Goal: Task Accomplishment & Management: Complete application form

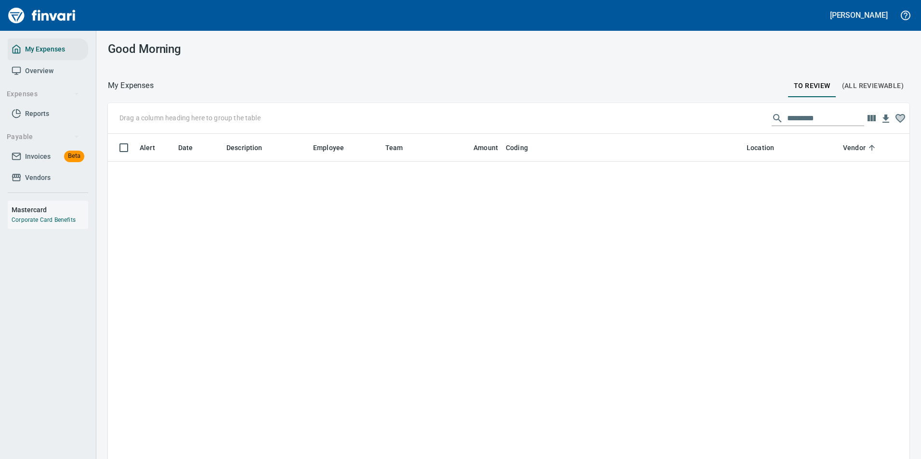
scroll to position [339, 778]
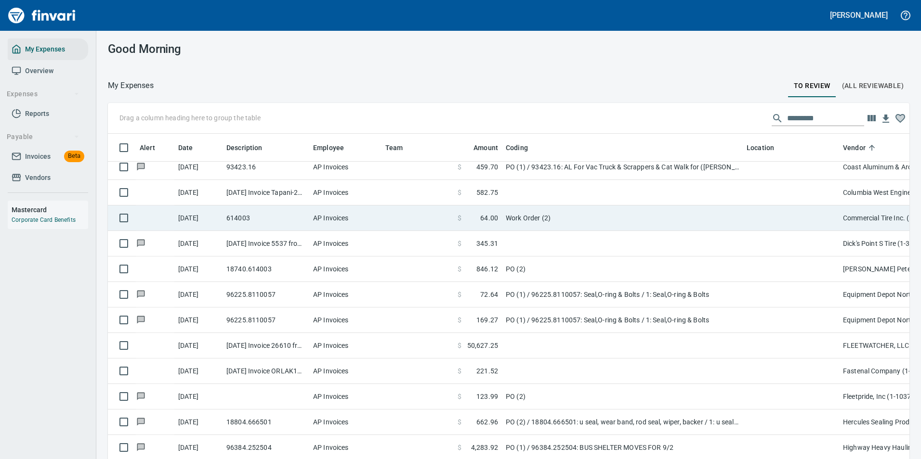
click at [544, 223] on td "Work Order (2)" at bounding box center [622, 219] width 241 height 26
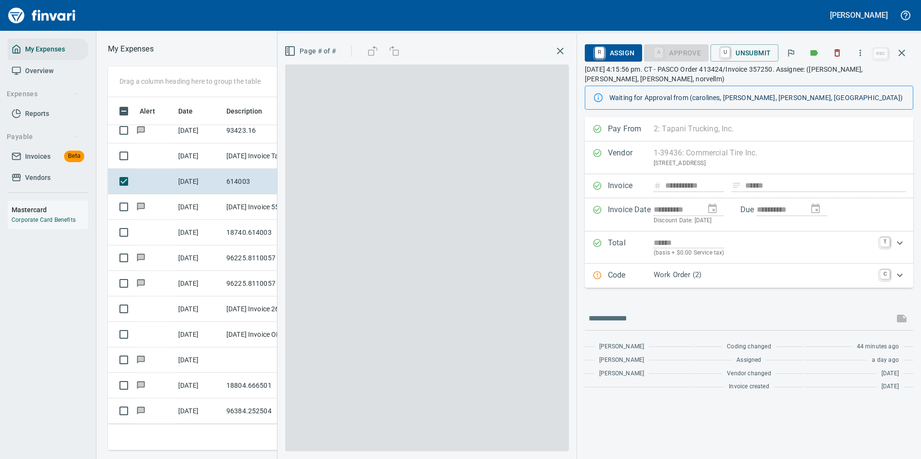
scroll to position [339, 546]
click at [673, 277] on p "Work Order (2)" at bounding box center [764, 275] width 221 height 11
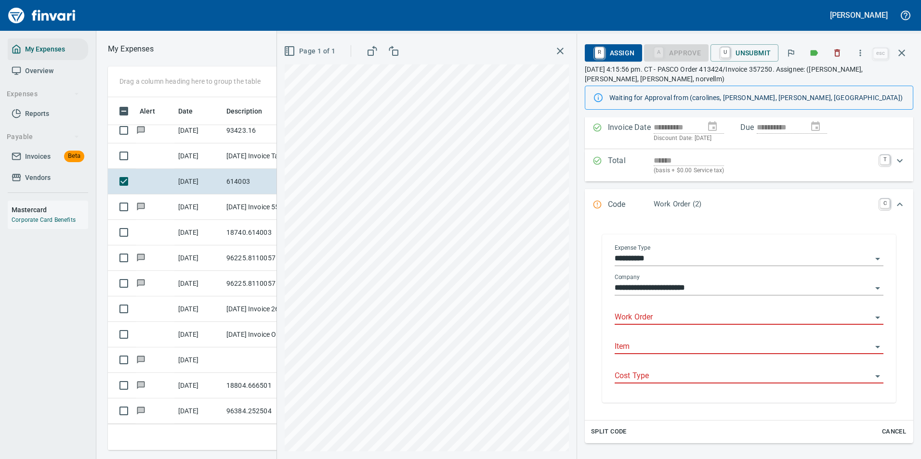
scroll to position [144, 0]
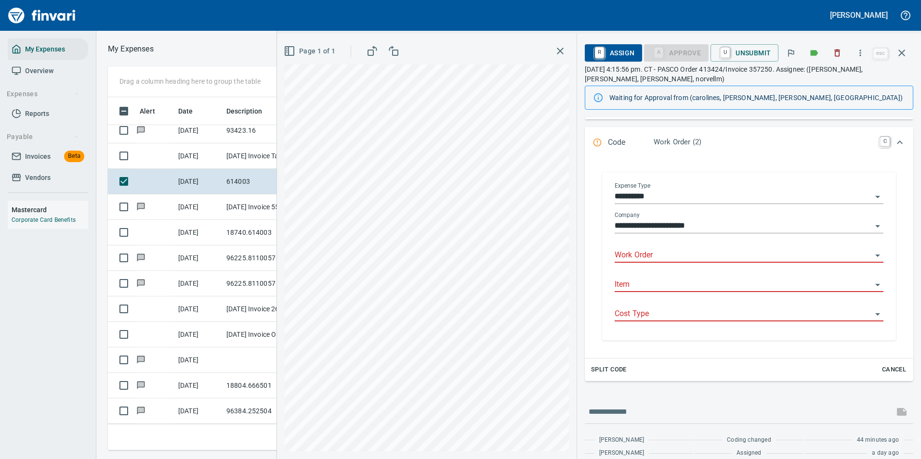
click at [651, 258] on input "Work Order" at bounding box center [743, 255] width 257 height 13
type input "*"
click at [906, 53] on icon "button" at bounding box center [902, 53] width 12 height 12
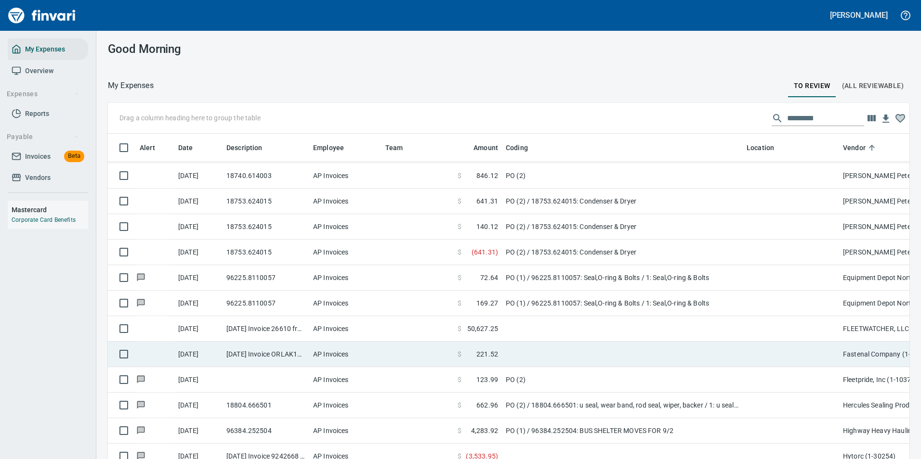
scroll to position [963, 0]
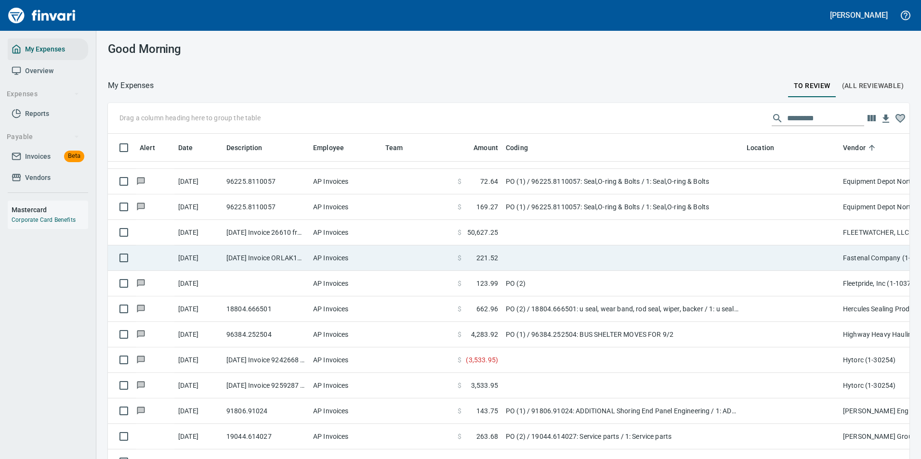
click at [701, 227] on td at bounding box center [622, 233] width 241 height 26
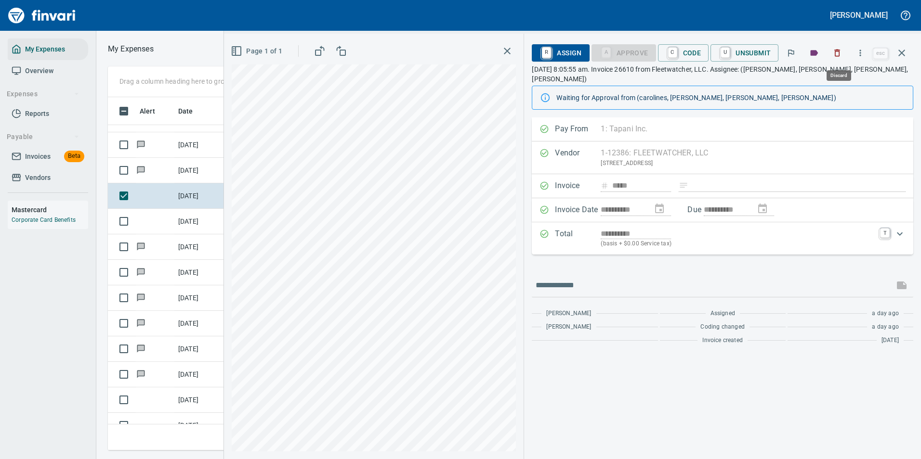
scroll to position [339, 546]
click at [861, 48] on button "button" at bounding box center [860, 52] width 21 height 21
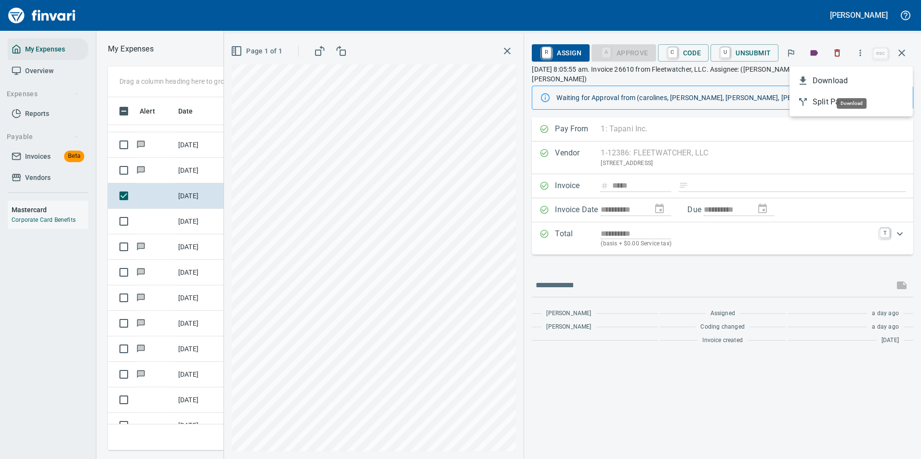
click at [813, 78] on span "Download" at bounding box center [859, 81] width 92 height 12
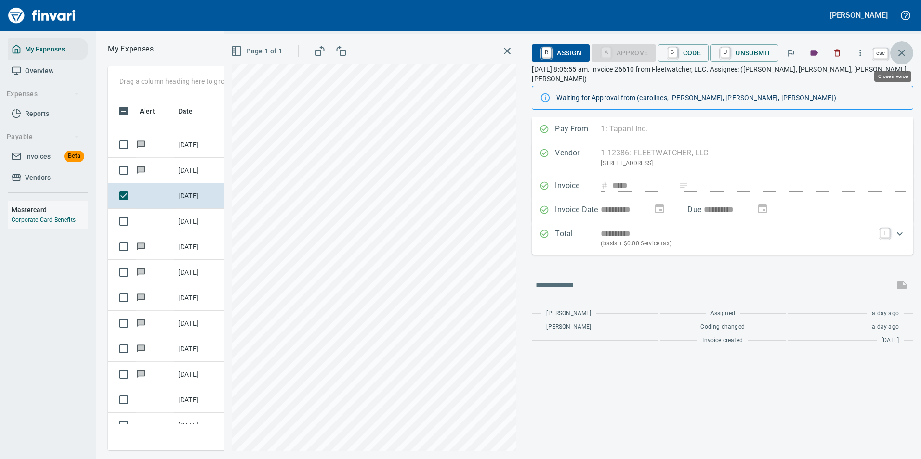
click at [903, 57] on icon "button" at bounding box center [902, 53] width 12 height 12
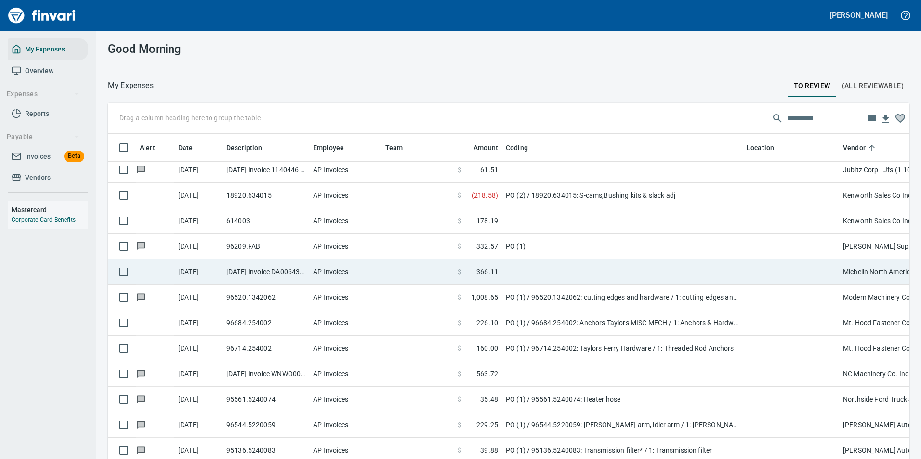
scroll to position [1300, 0]
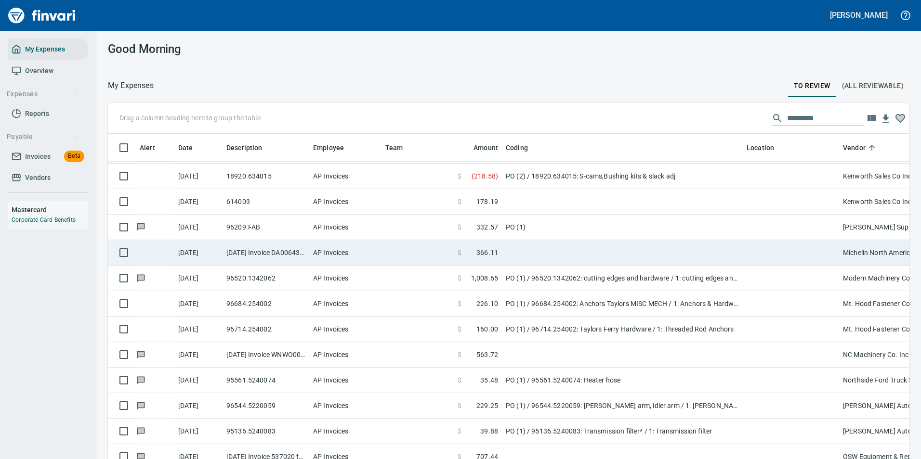
click at [587, 259] on td at bounding box center [622, 253] width 241 height 26
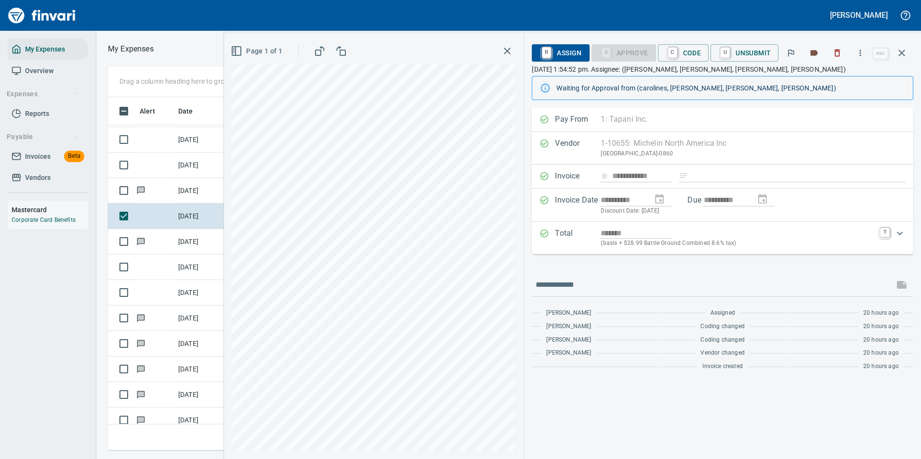
scroll to position [339, 546]
click at [683, 56] on span "C Code" at bounding box center [684, 53] width 36 height 16
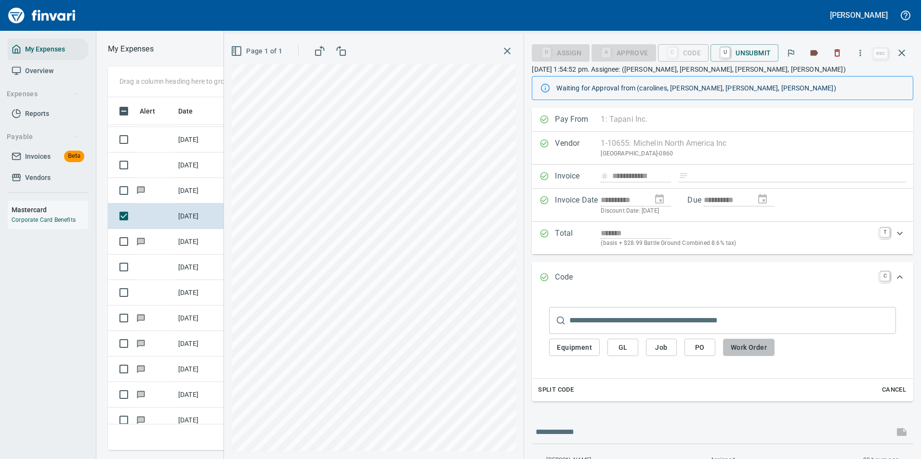
click at [742, 350] on span "Work Order" at bounding box center [749, 348] width 36 height 12
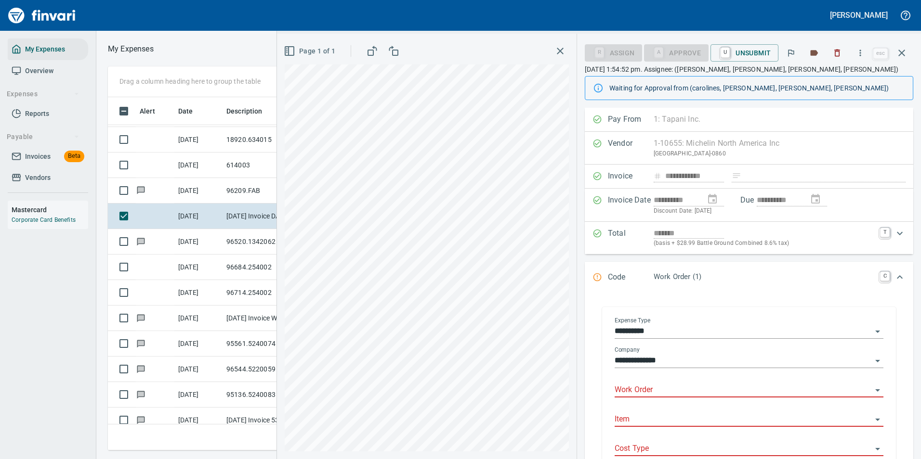
click at [635, 393] on input "Work Order" at bounding box center [743, 390] width 257 height 13
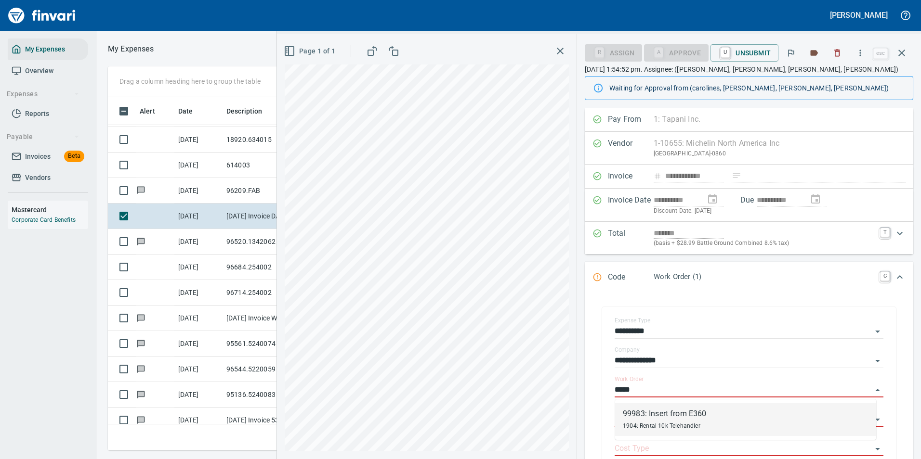
click at [631, 427] on span "1904: Rental 10k Telehandler" at bounding box center [662, 426] width 78 height 7
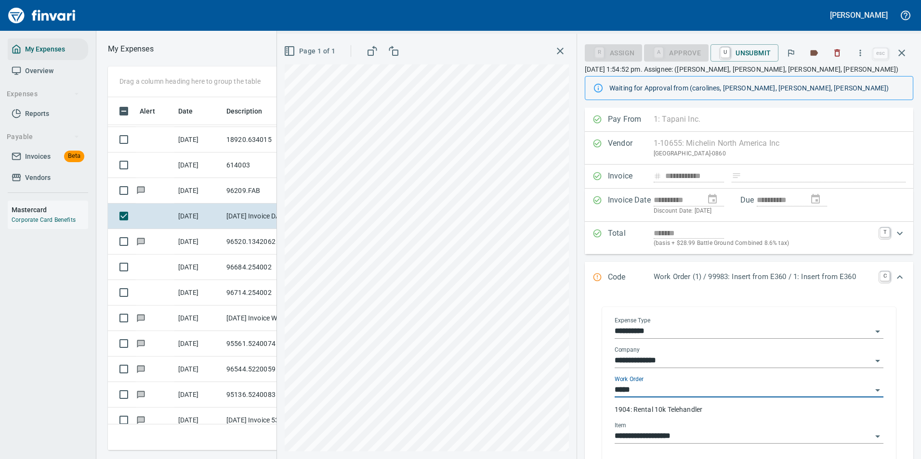
type input "**********"
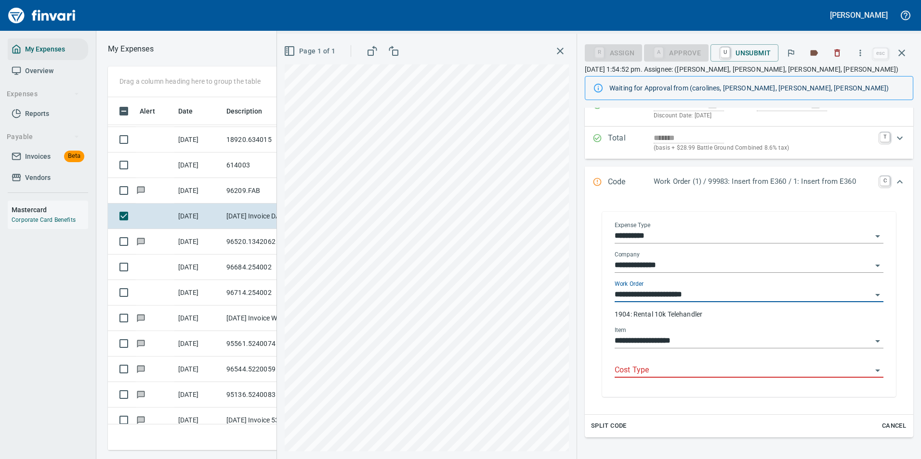
scroll to position [96, 0]
type input "**********"
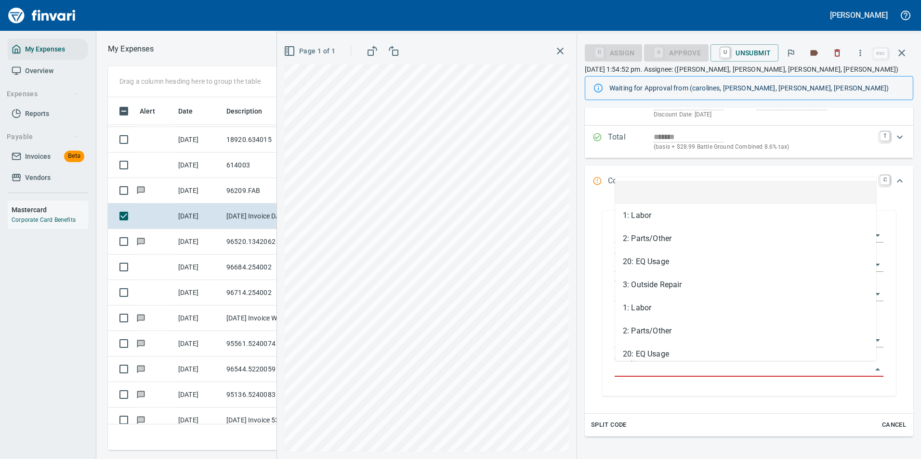
click at [630, 372] on input "Cost Type" at bounding box center [743, 369] width 257 height 13
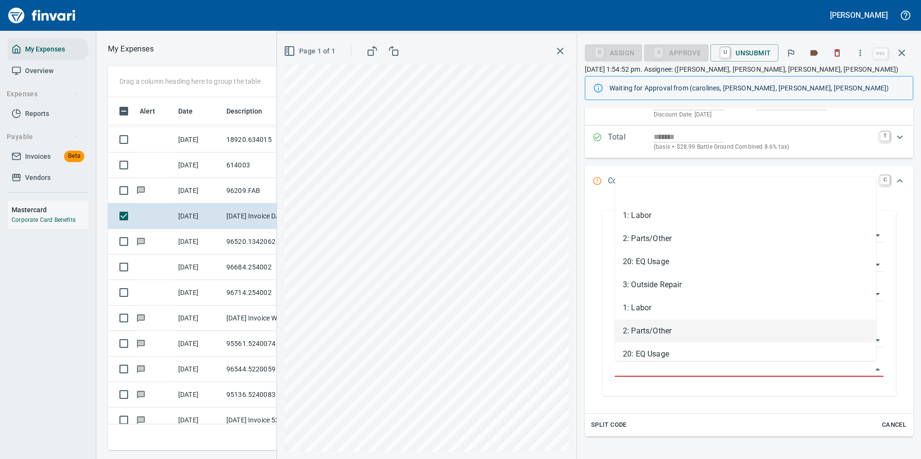
click at [630, 330] on li "2: Parts/Other" at bounding box center [745, 331] width 261 height 23
type input "**********"
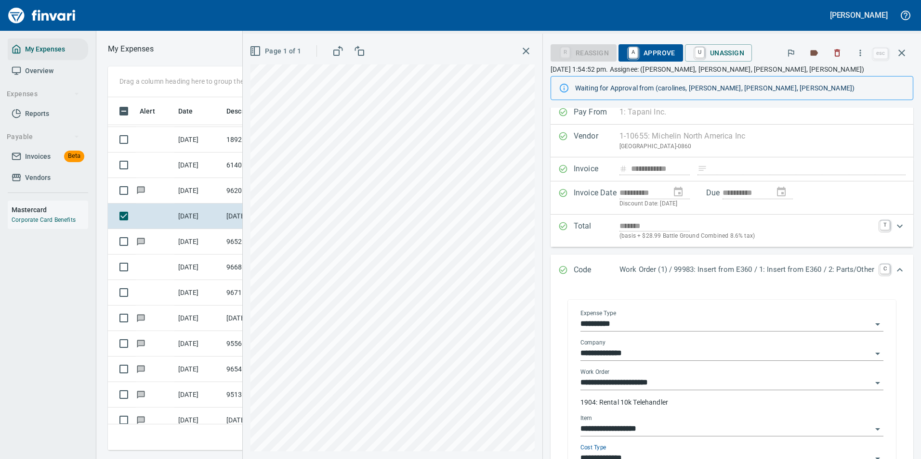
scroll to position [0, 0]
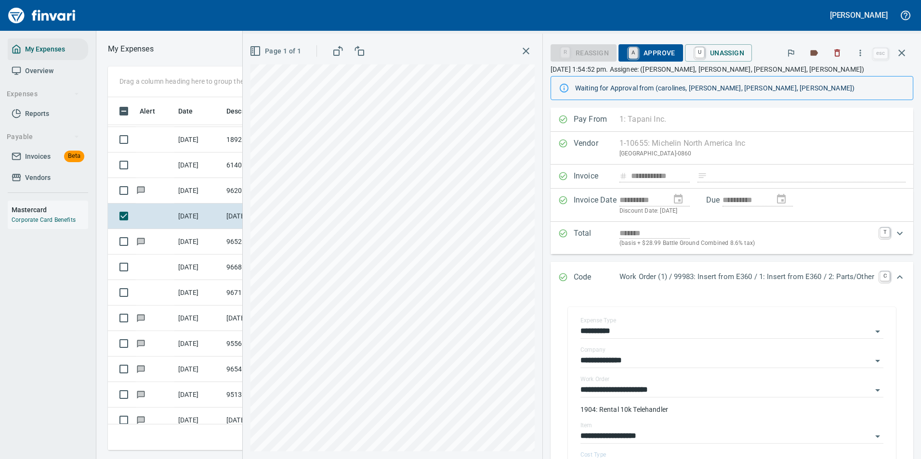
click at [630, 57] on link "A" at bounding box center [633, 53] width 9 height 11
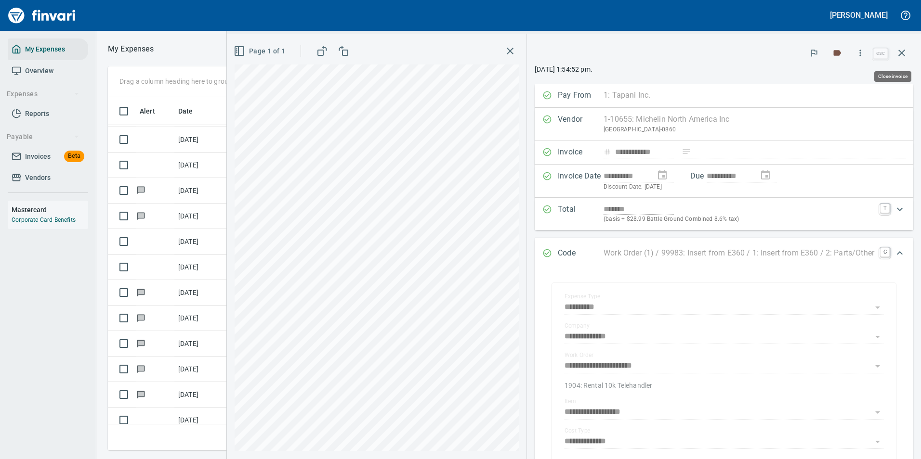
scroll to position [339, 546]
click at [906, 56] on icon "button" at bounding box center [902, 53] width 12 height 12
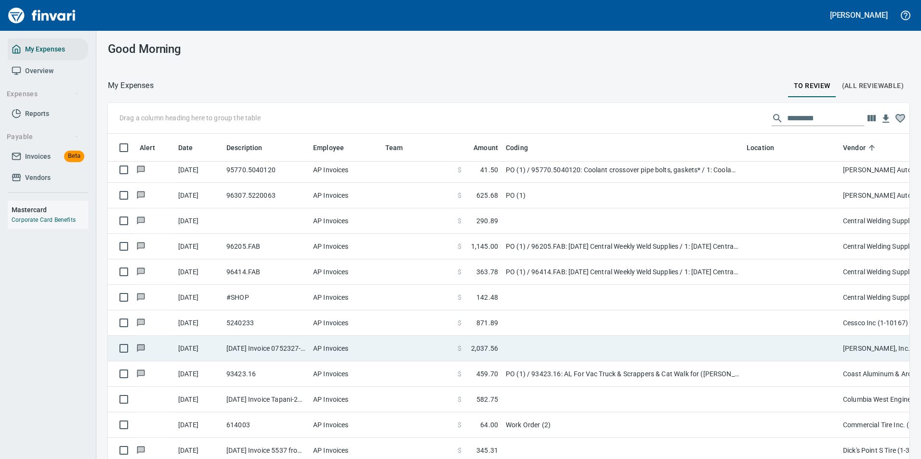
scroll to position [578, 0]
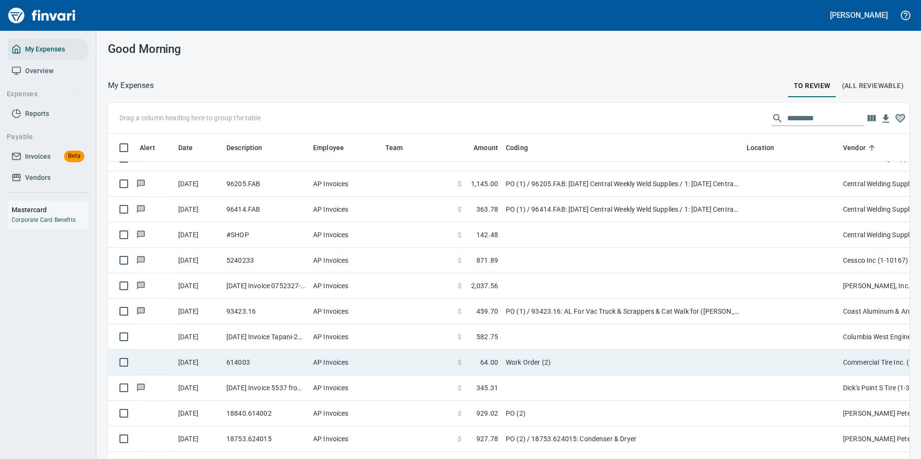
click at [577, 364] on td "Work Order (2)" at bounding box center [622, 363] width 241 height 26
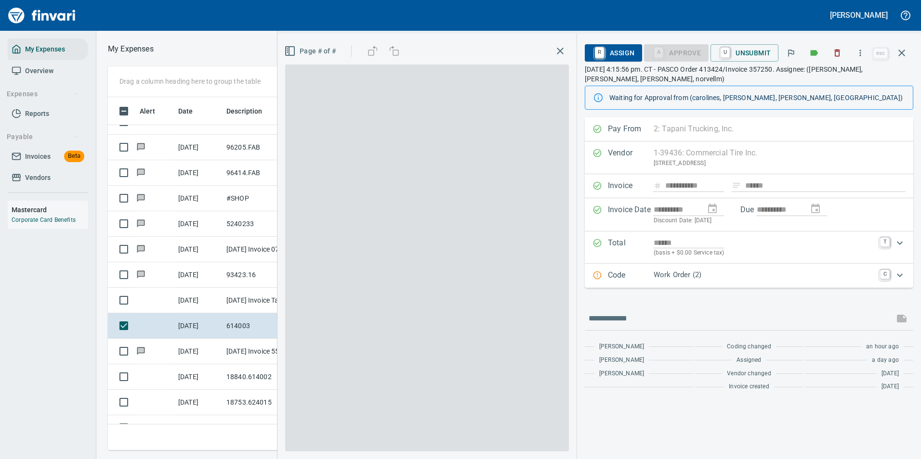
scroll to position [339, 546]
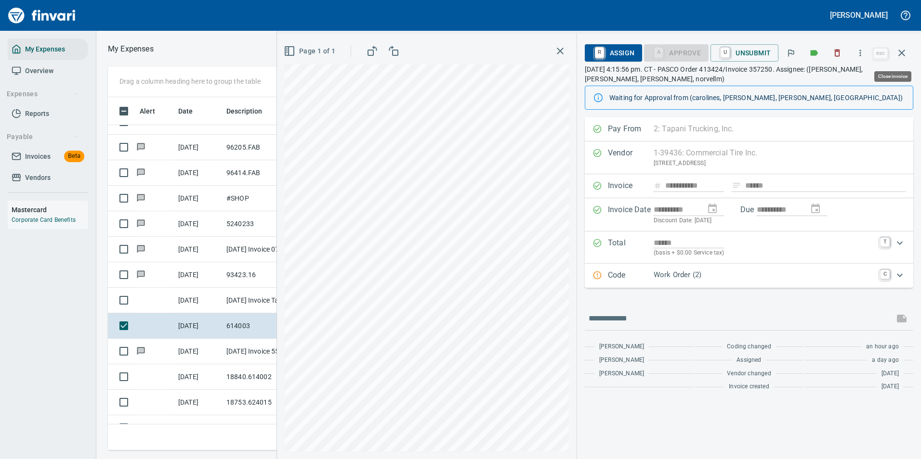
drag, startPoint x: 905, startPoint y: 58, endPoint x: 764, endPoint y: 192, distance: 193.8
click at [905, 59] on button "button" at bounding box center [901, 52] width 23 height 23
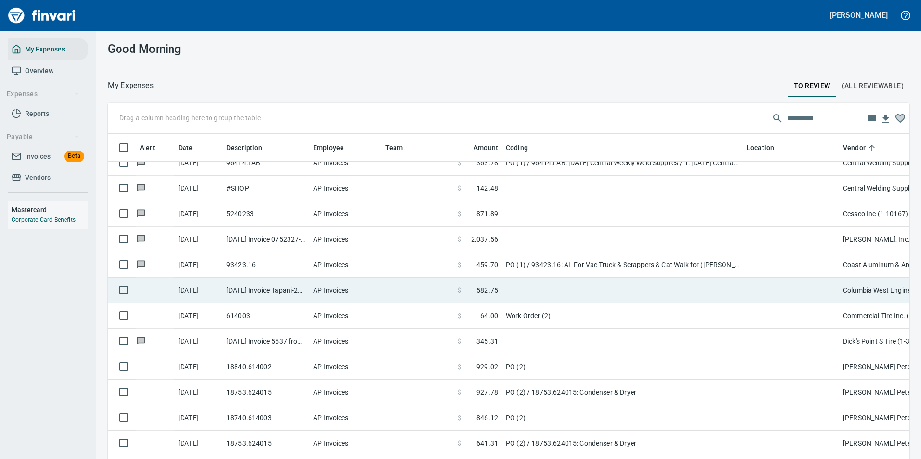
scroll to position [626, 0]
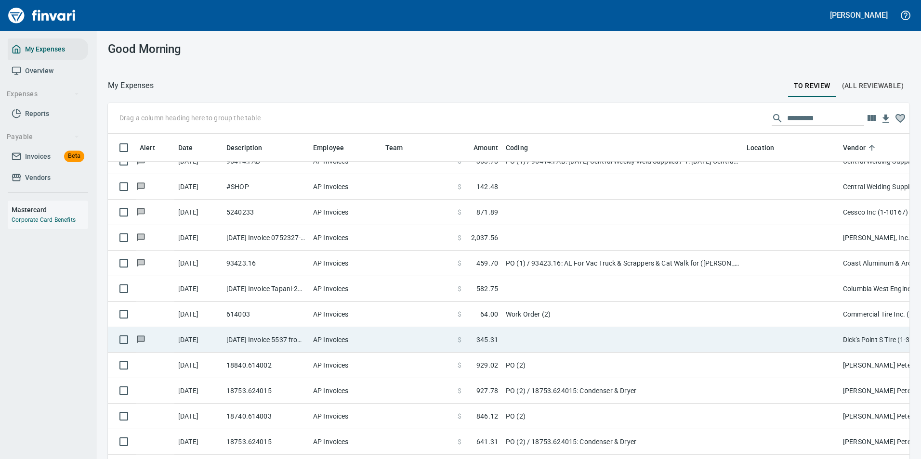
click at [576, 314] on td "Work Order (2)" at bounding box center [622, 315] width 241 height 26
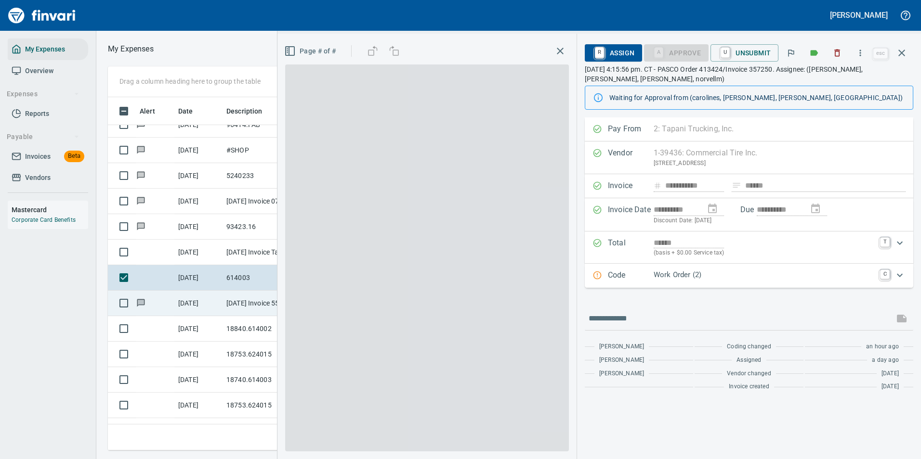
scroll to position [339, 546]
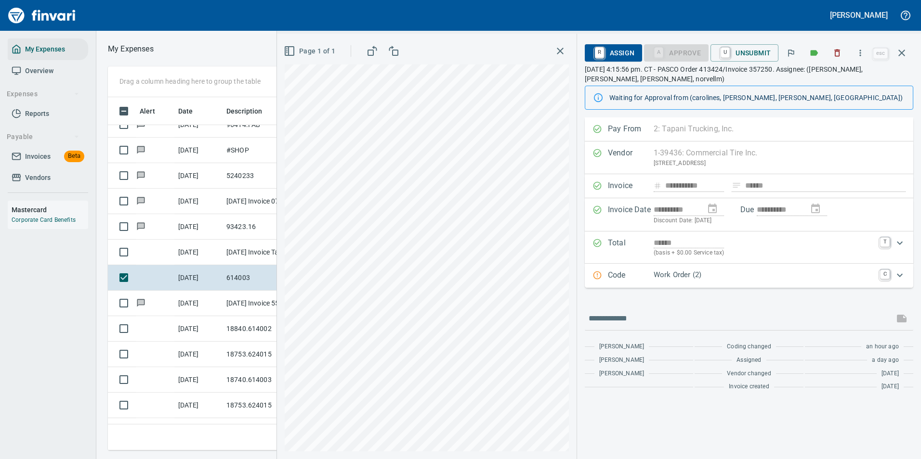
click at [708, 274] on p "Work Order (2)" at bounding box center [764, 275] width 221 height 11
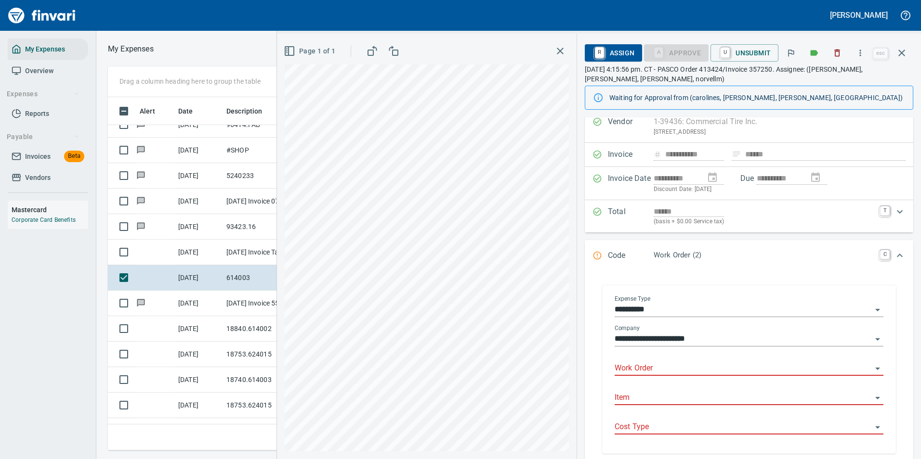
scroll to position [96, 0]
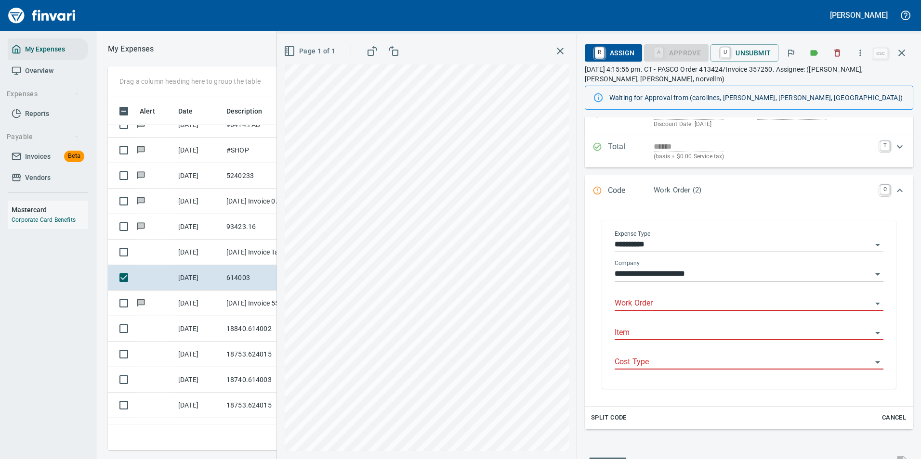
click at [654, 299] on input "Work Order" at bounding box center [743, 303] width 257 height 13
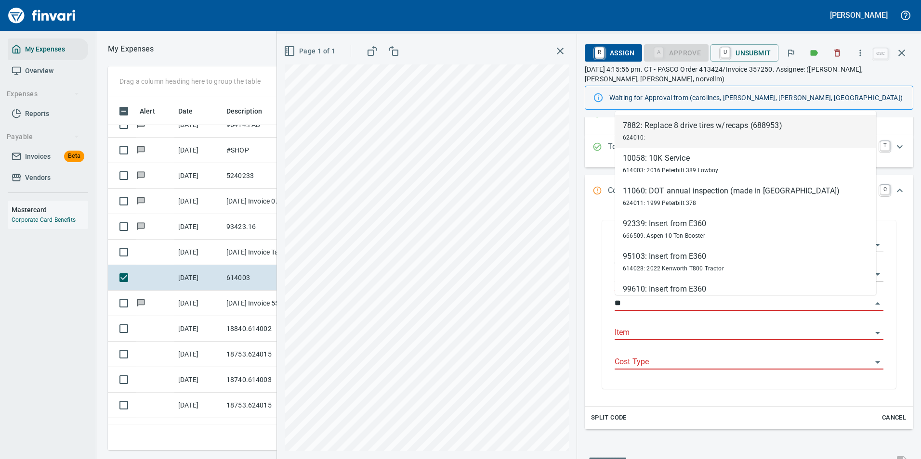
type input "*"
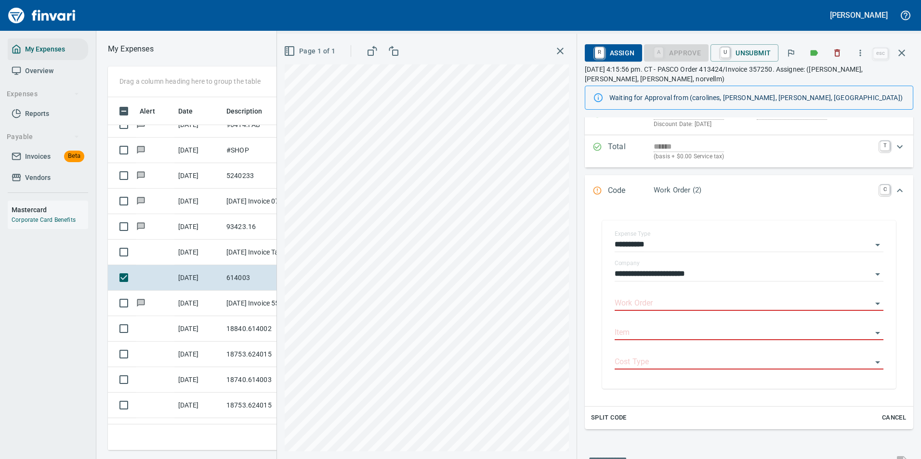
drag, startPoint x: 599, startPoint y: 277, endPoint x: 593, endPoint y: 279, distance: 6.0
click at [599, 277] on div "**********" at bounding box center [748, 305] width 313 height 188
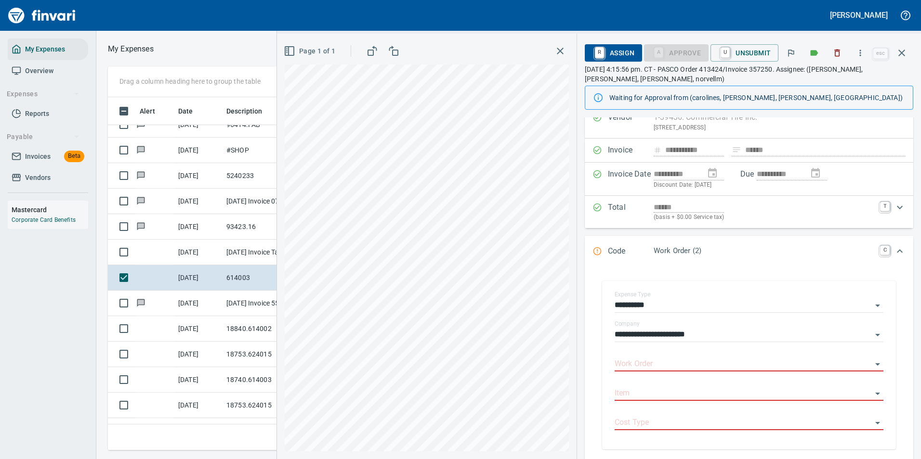
scroll to position [0, 0]
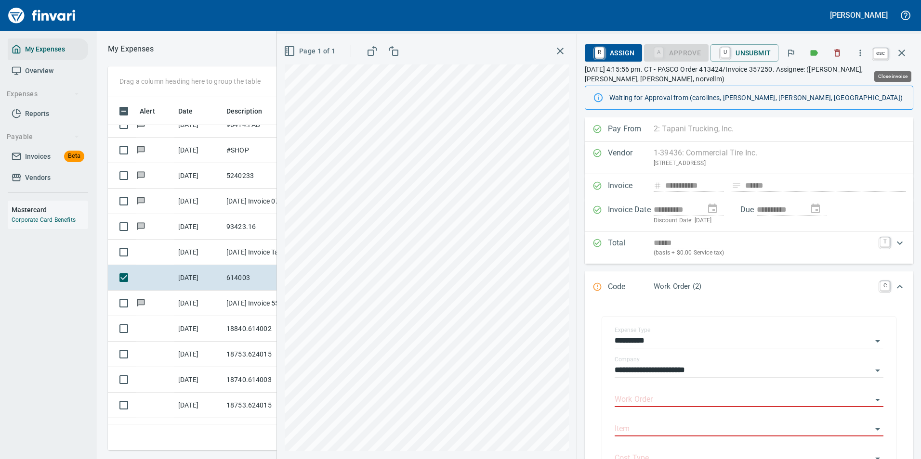
click at [902, 56] on icon "button" at bounding box center [902, 53] width 12 height 12
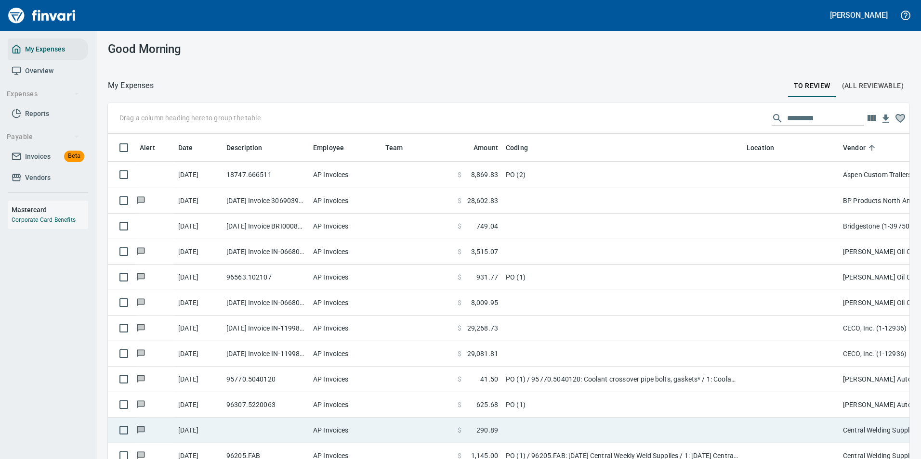
scroll to position [289, 0]
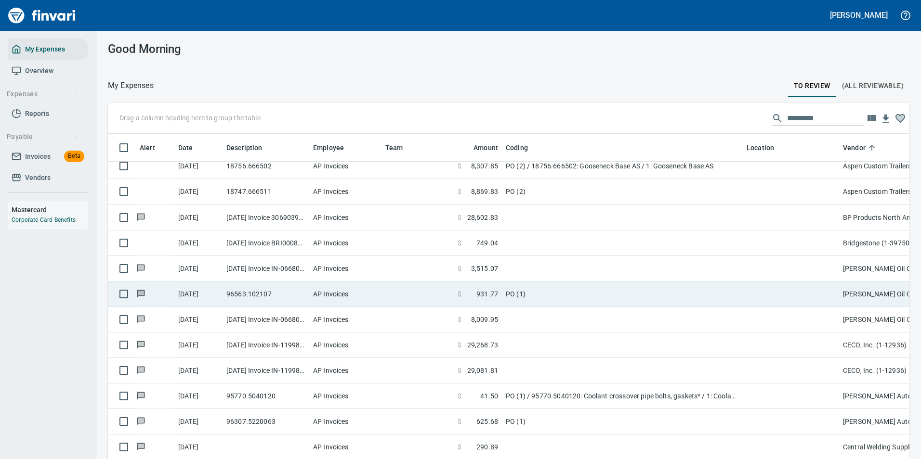
click at [501, 245] on td "$ 749.04" at bounding box center [478, 244] width 48 height 26
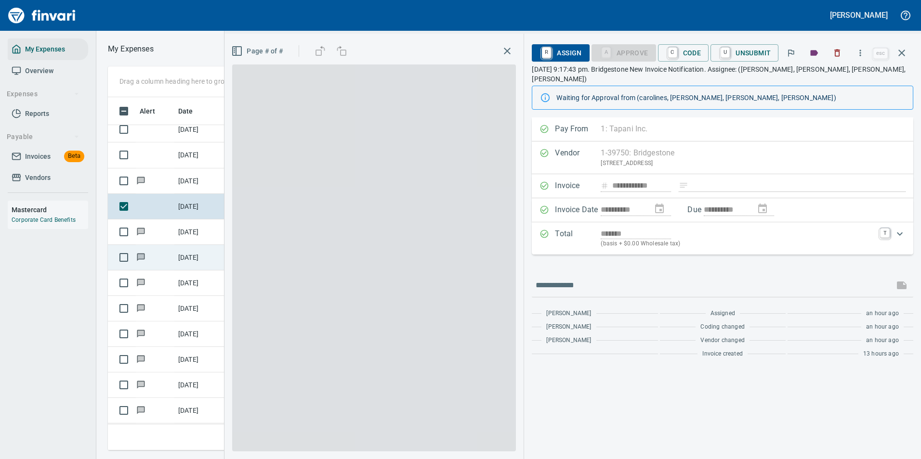
scroll to position [339, 546]
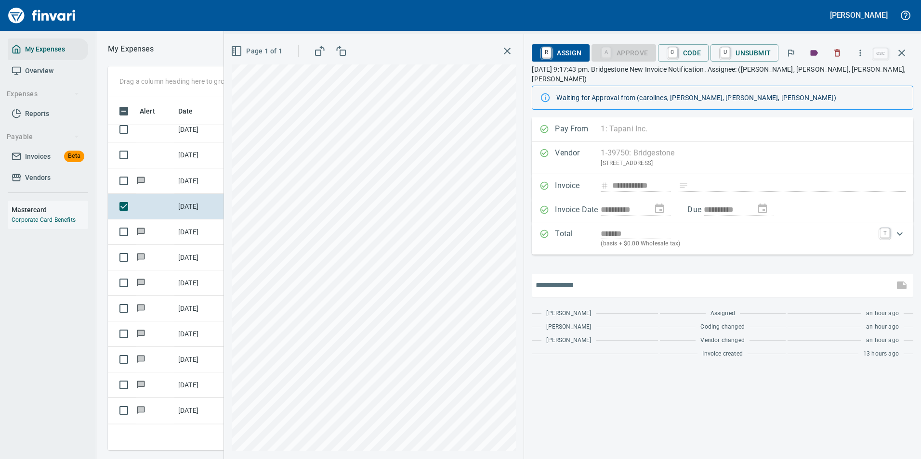
click at [587, 278] on input "text" at bounding box center [713, 285] width 354 height 15
type input "**********"
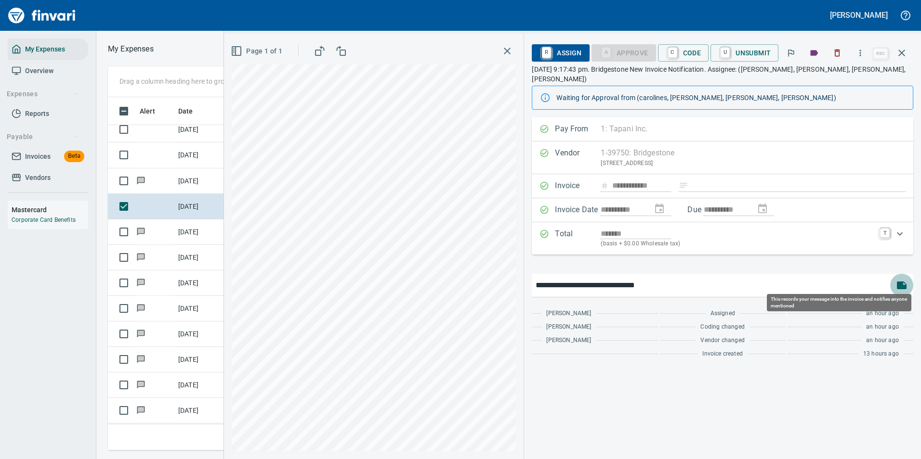
click at [895, 276] on button "button" at bounding box center [901, 285] width 23 height 23
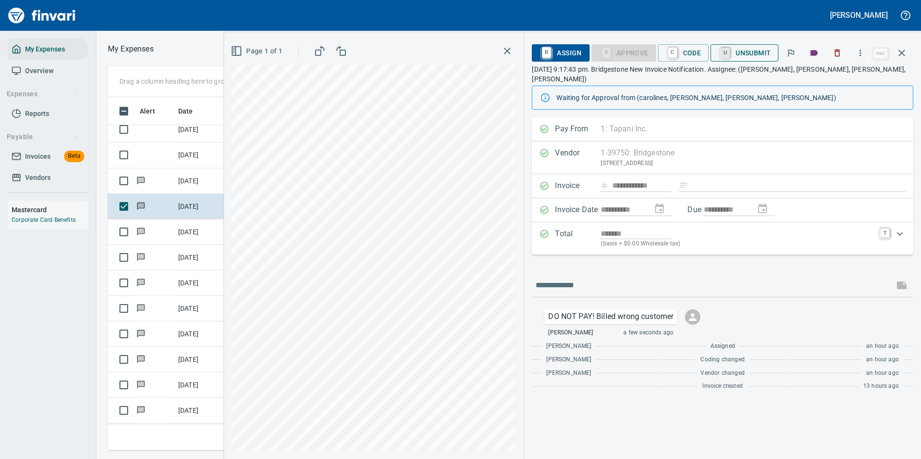
click at [729, 55] on link "U" at bounding box center [725, 53] width 9 height 11
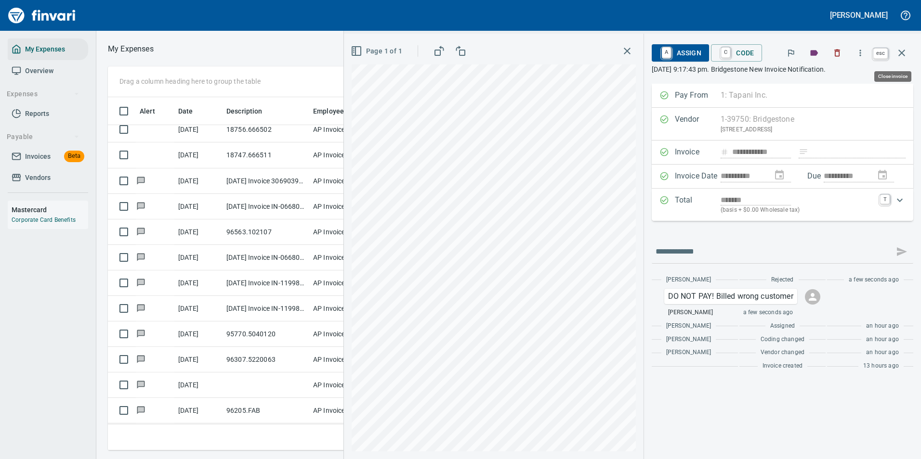
click at [902, 47] on button "button" at bounding box center [901, 52] width 23 height 23
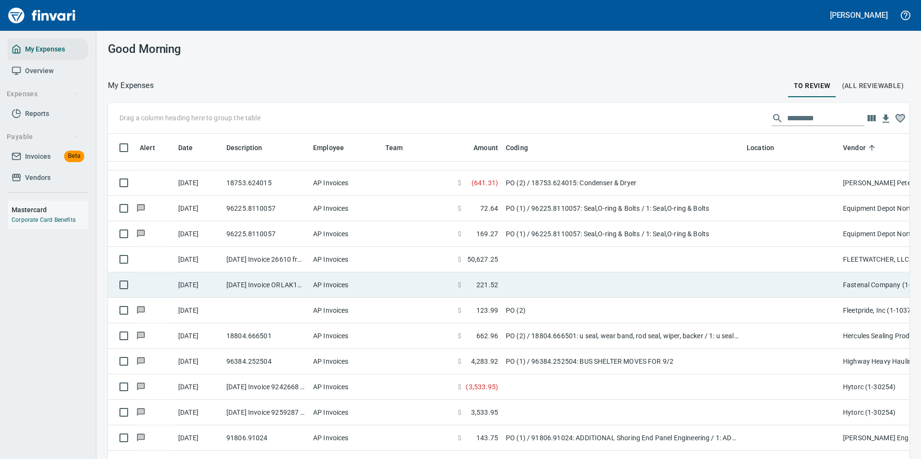
scroll to position [915, 0]
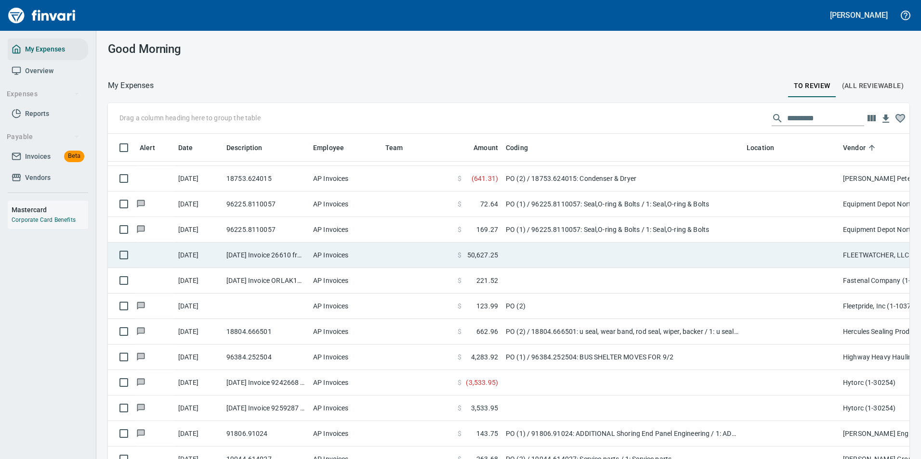
click at [530, 250] on td at bounding box center [622, 256] width 241 height 26
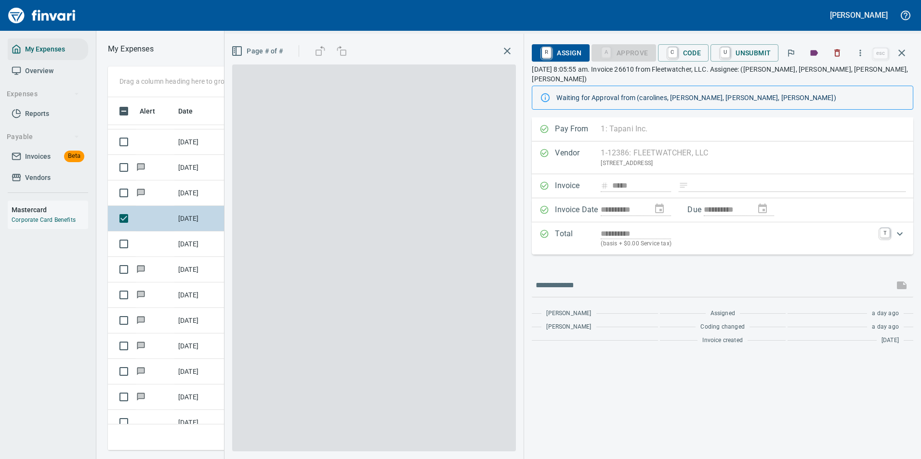
scroll to position [339, 546]
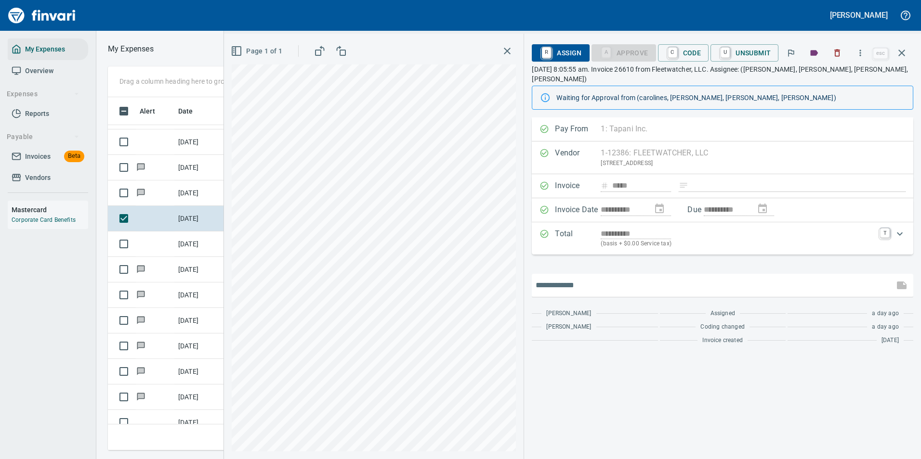
click at [561, 278] on input "text" at bounding box center [713, 285] width 354 height 15
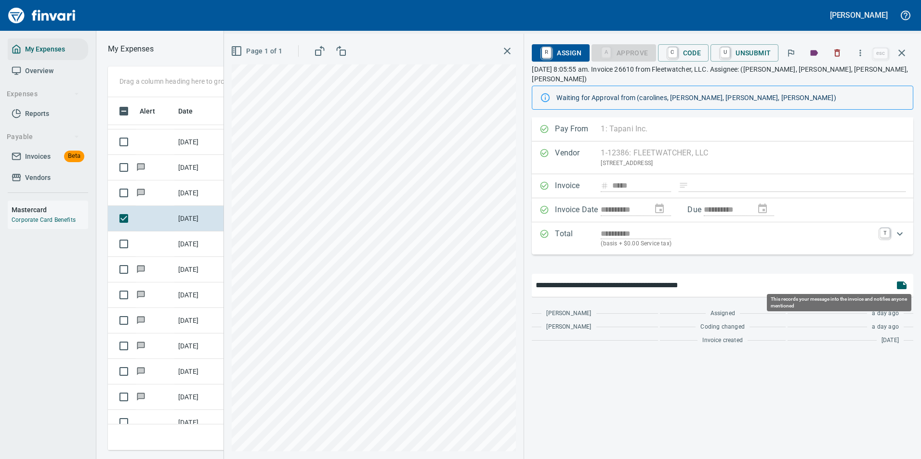
type input "**********"
click at [900, 282] on icon "button" at bounding box center [902, 286] width 10 height 8
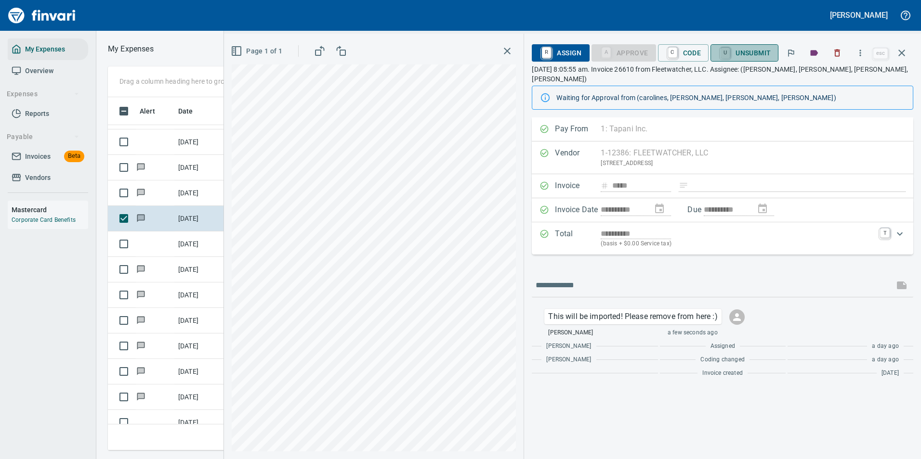
click at [724, 55] on link "U" at bounding box center [725, 53] width 9 height 11
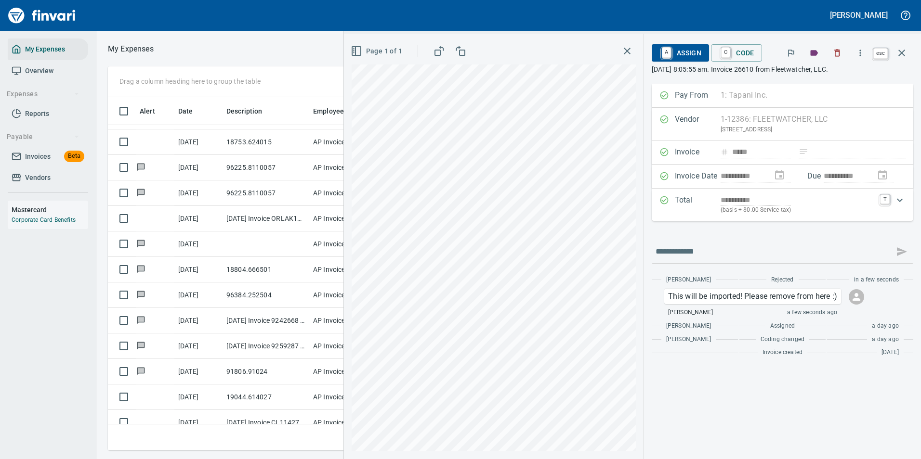
click at [900, 55] on icon "button" at bounding box center [901, 53] width 7 height 7
